Goal: Task Accomplishment & Management: Manage account settings

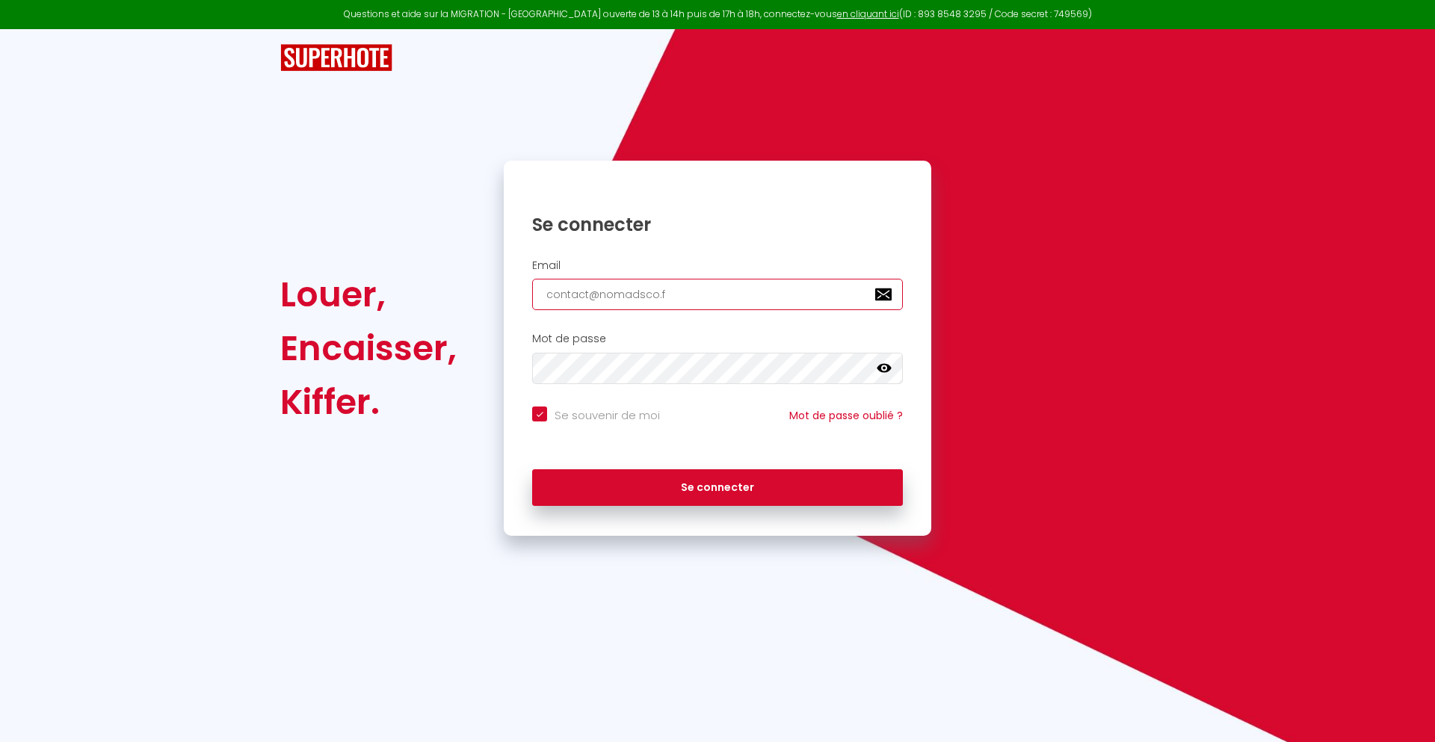
type input "[EMAIL_ADDRESS][DOMAIN_NAME]"
checkbox input "true"
type input "[EMAIL_ADDRESS][DOMAIN_NAME]"
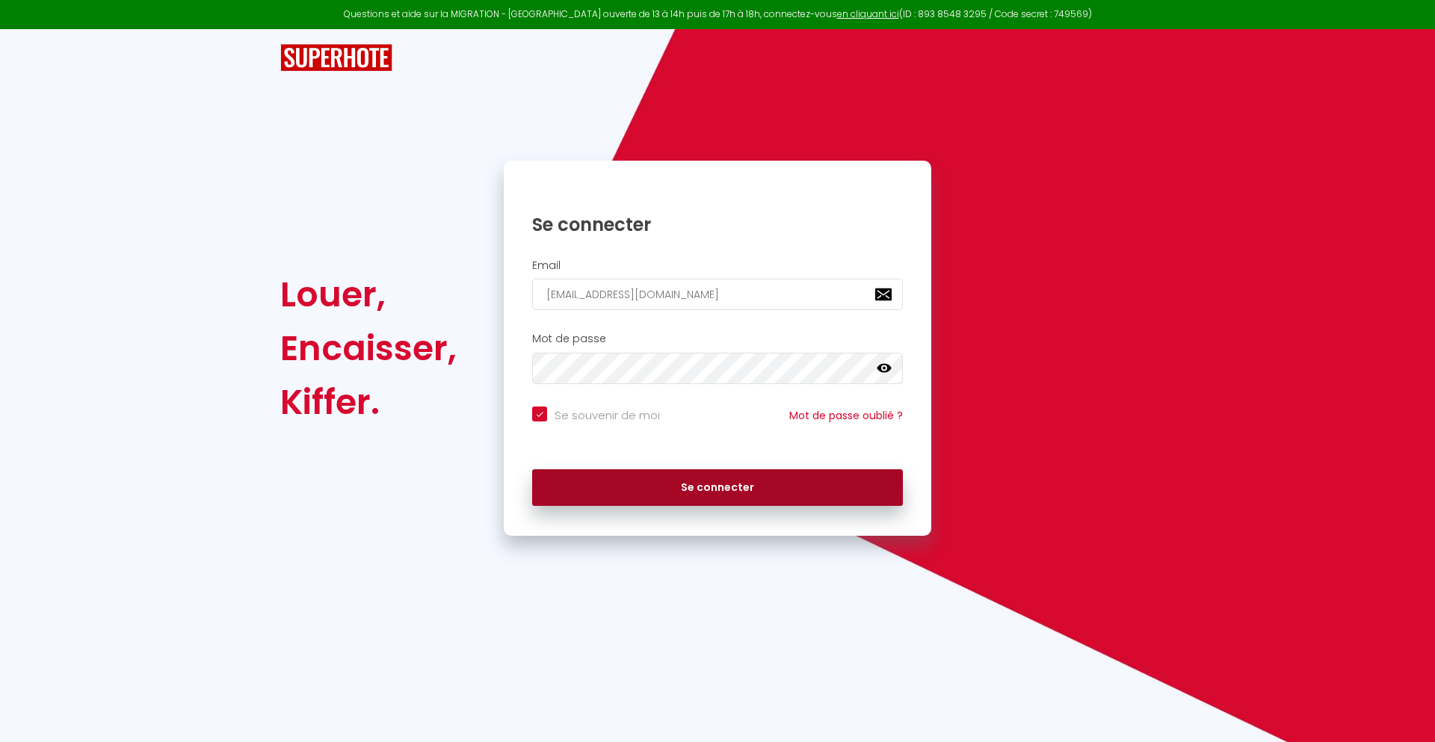
click at [717, 487] on button "Se connecter" at bounding box center [717, 487] width 371 height 37
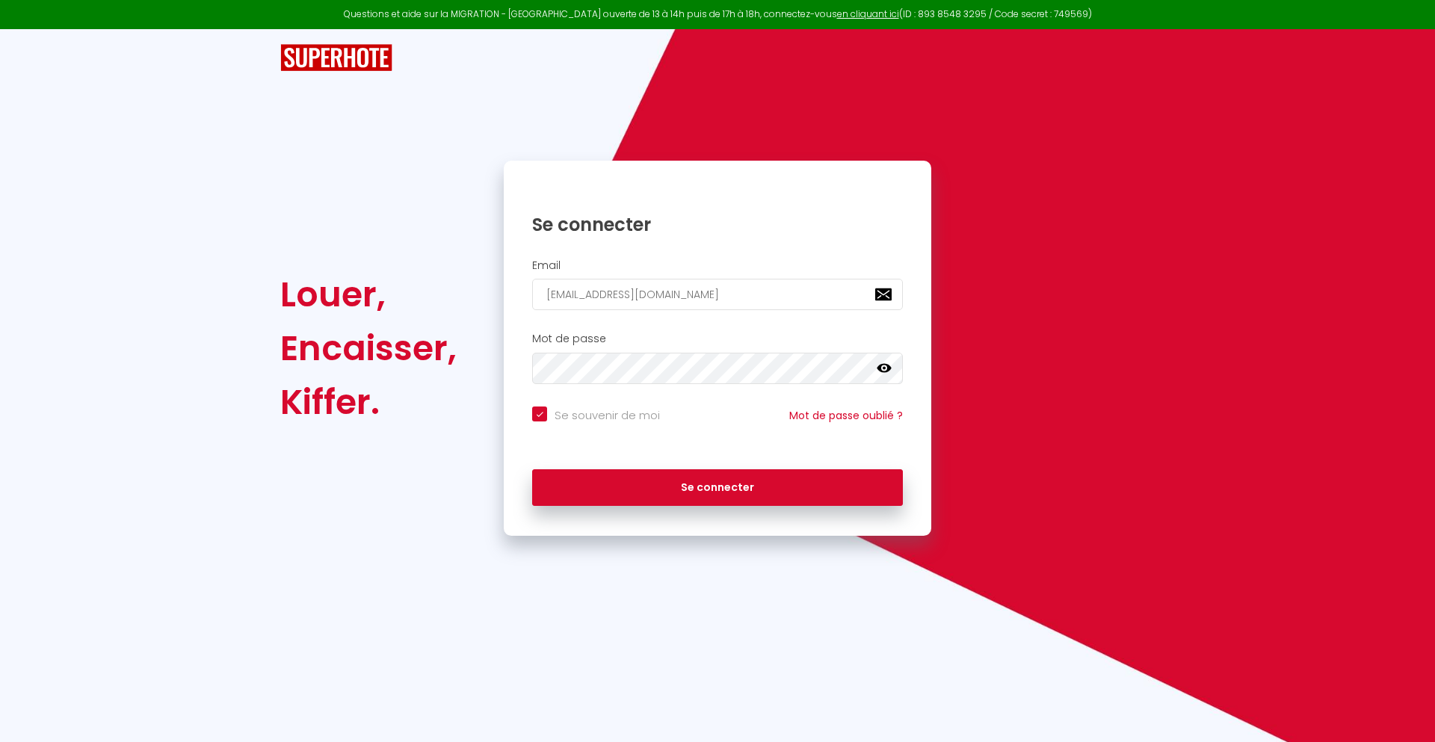
checkbox input "true"
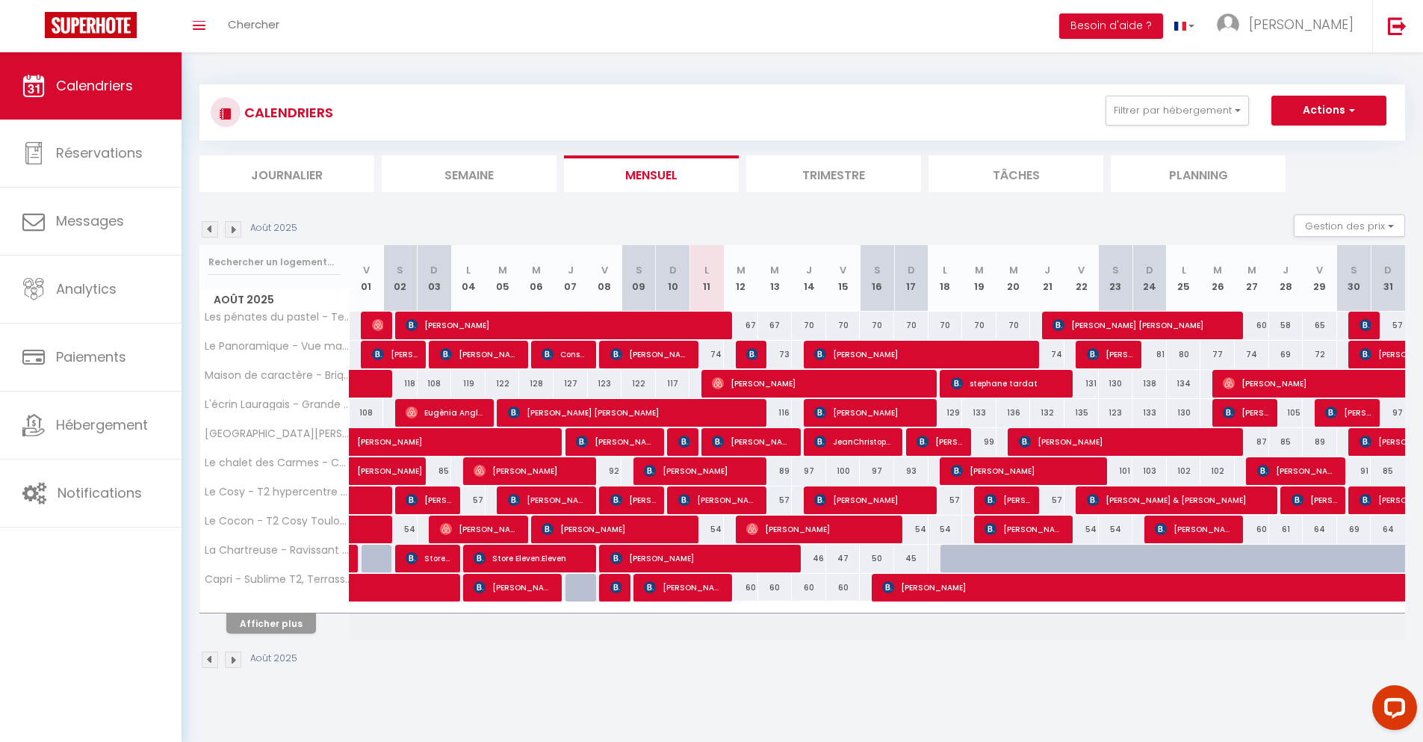
click at [287, 173] on li "Journalier" at bounding box center [287, 173] width 175 height 37
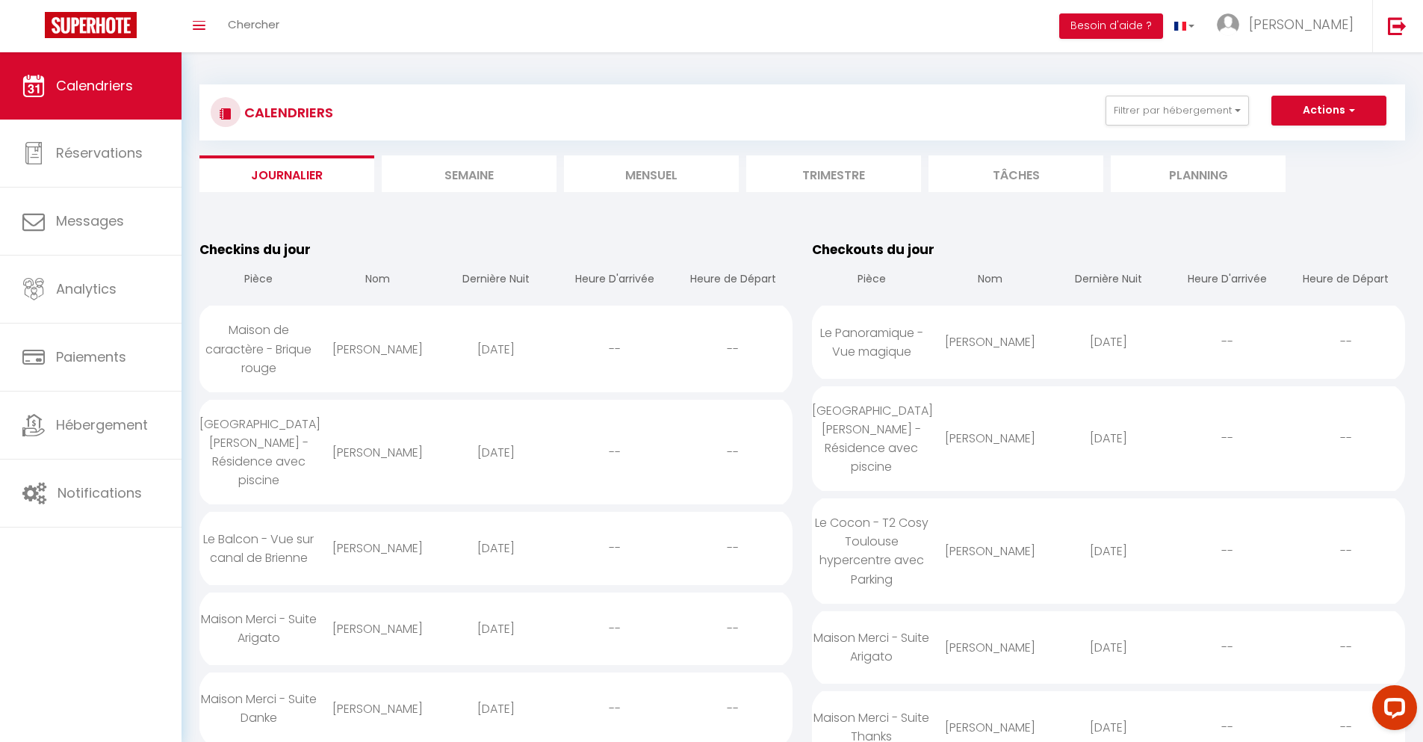
scroll to position [1290, 0]
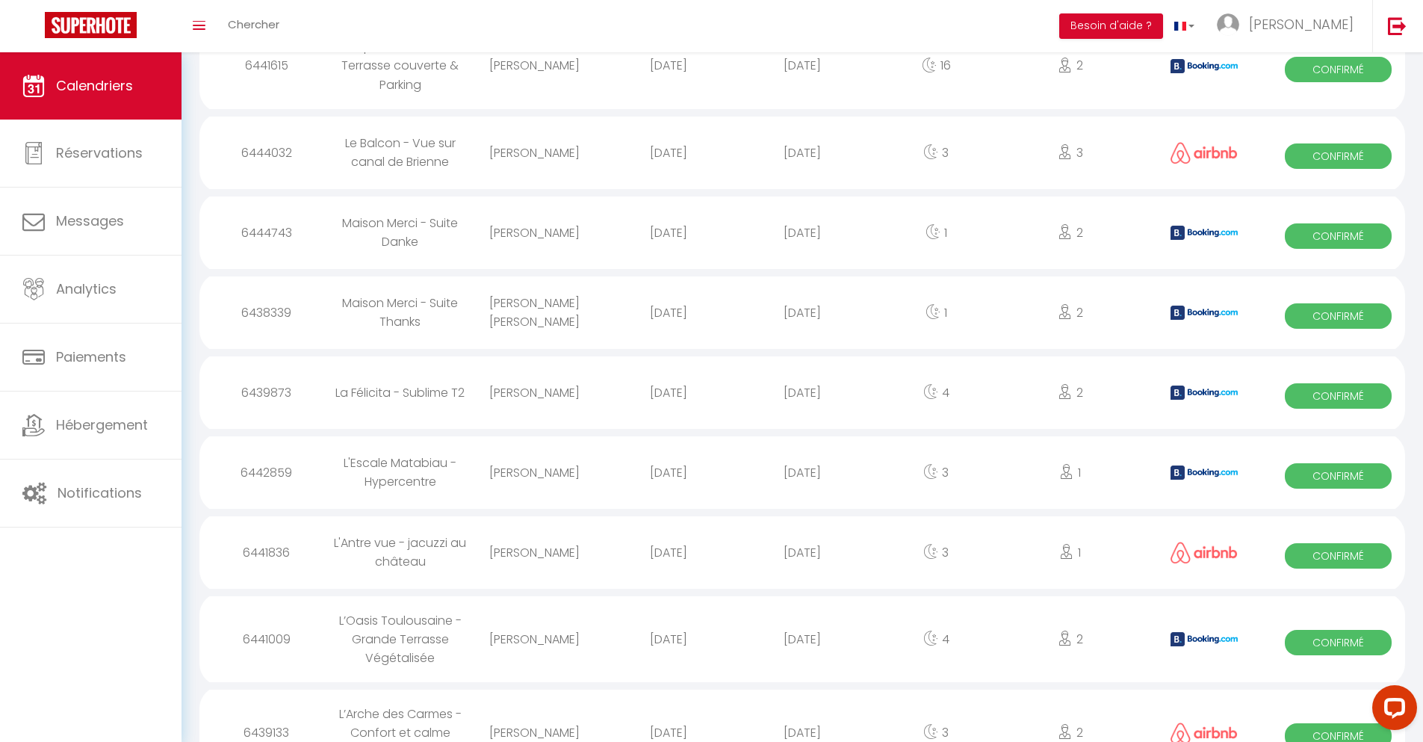
select select "0"
select select "1"
select select
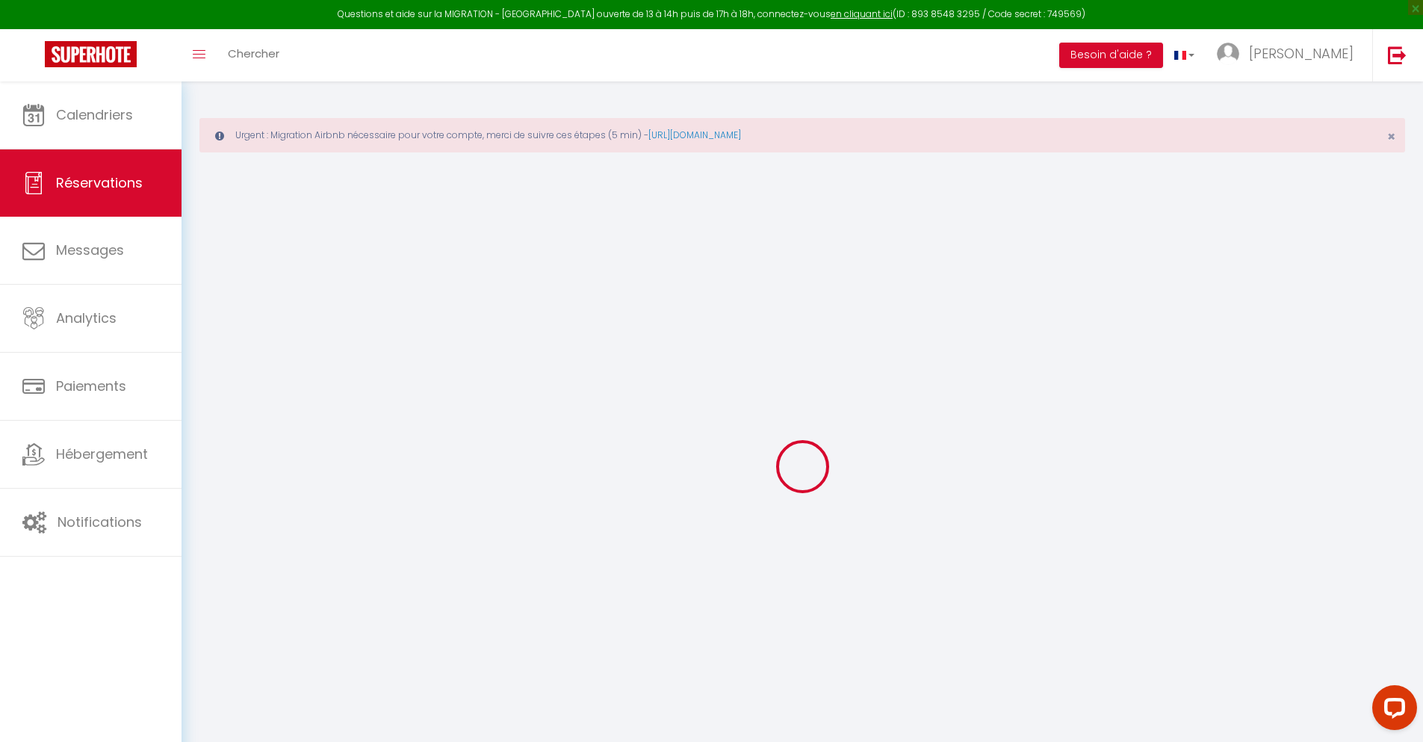
select select
checkbox input "false"
type textarea "** THIS RESERVATION HAS BEEN PRE-PAID ** BOOKING NOTE : Payment charge is EUR 1…"
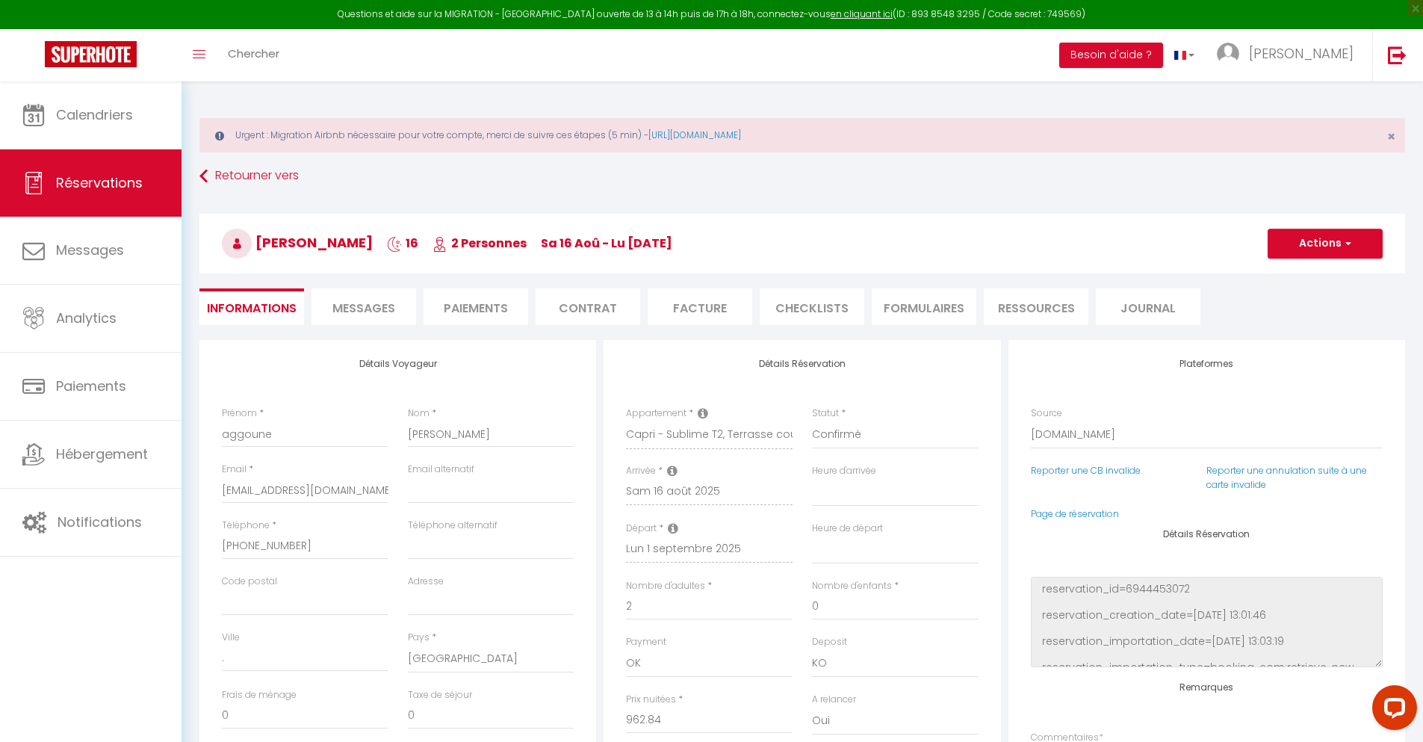
type input "42"
type input "63.02"
select select
checkbox input "false"
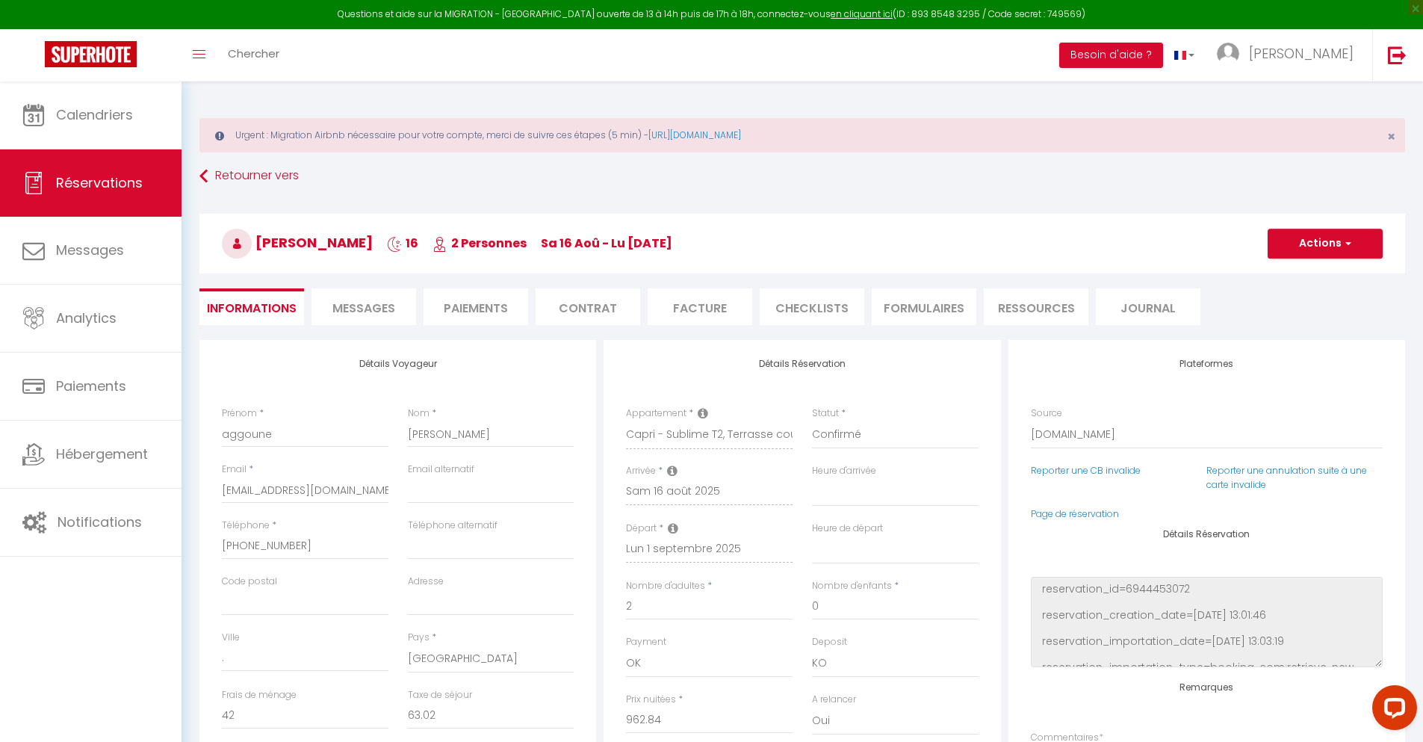
select select
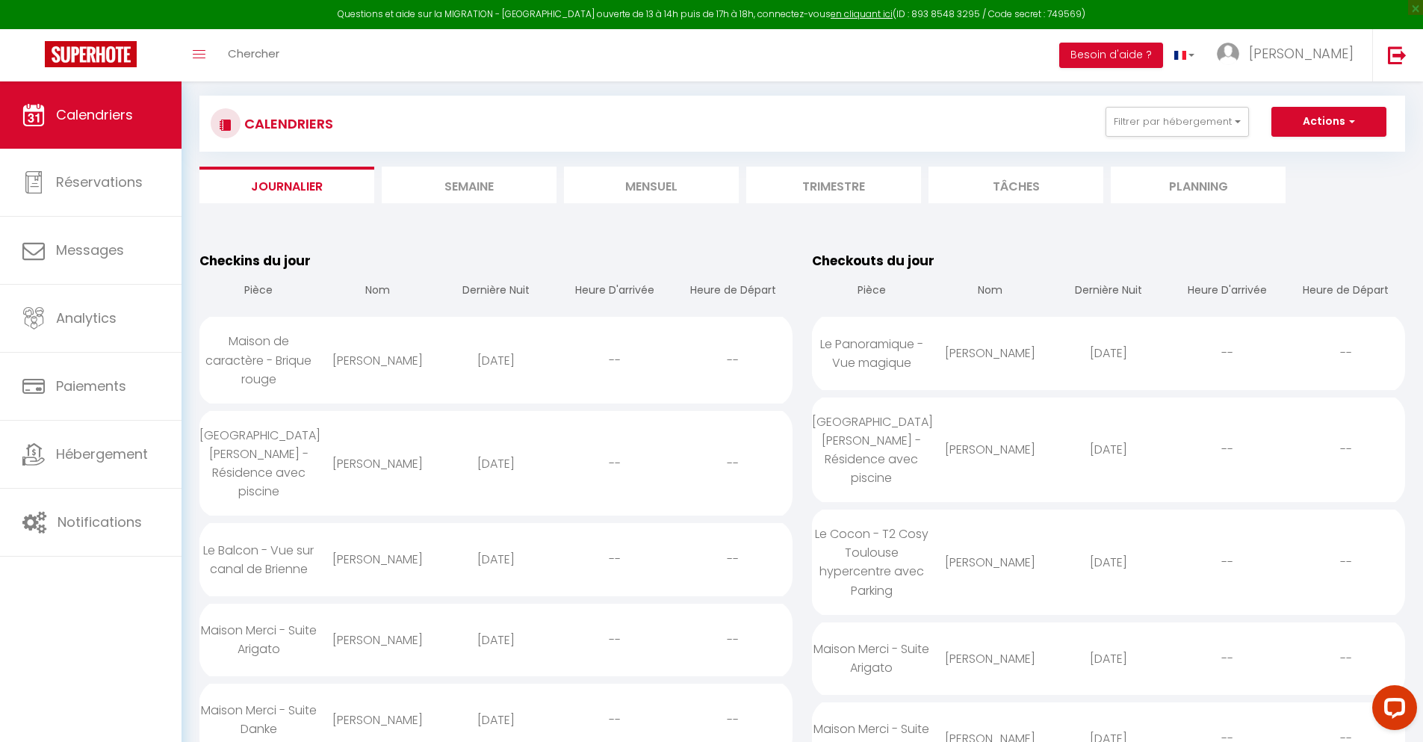
scroll to position [1477, 0]
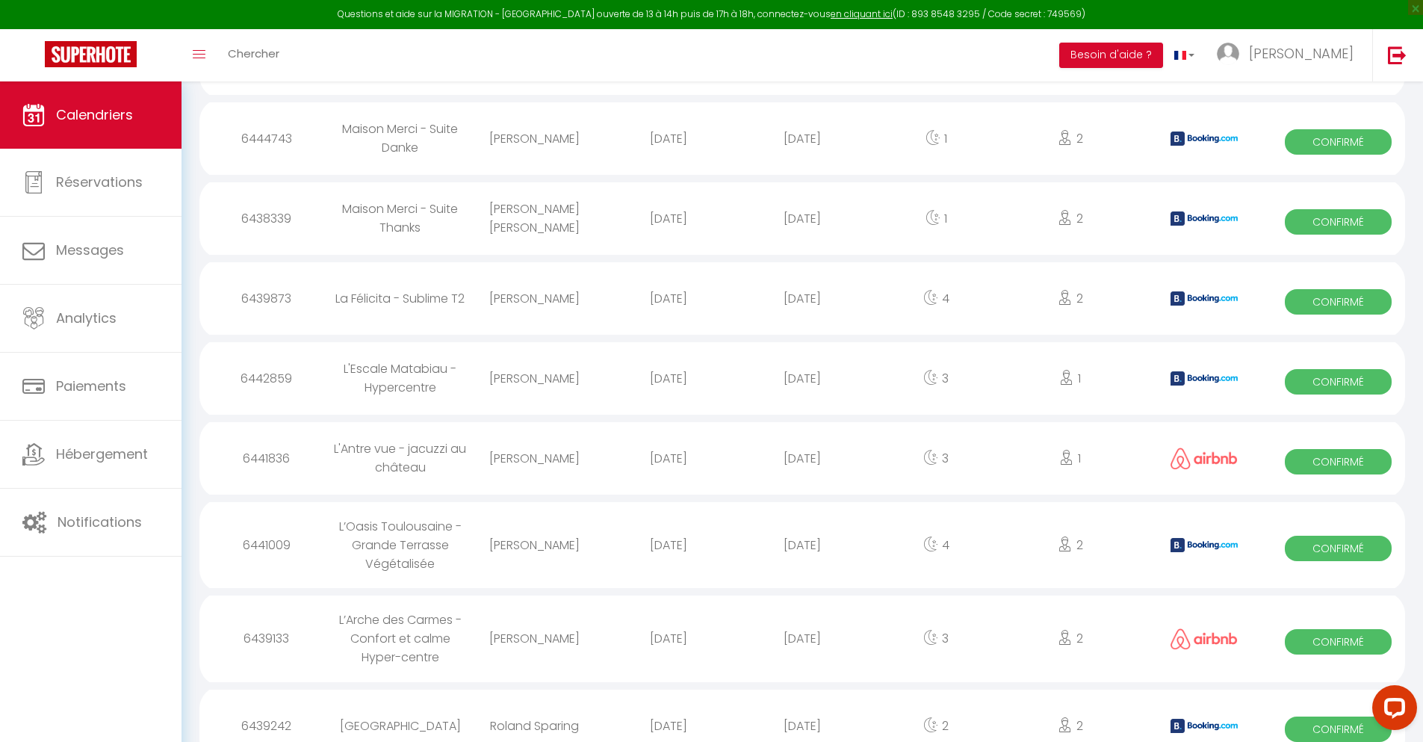
select select "0"
select select "1"
select select
